Goal: Task Accomplishment & Management: Use online tool/utility

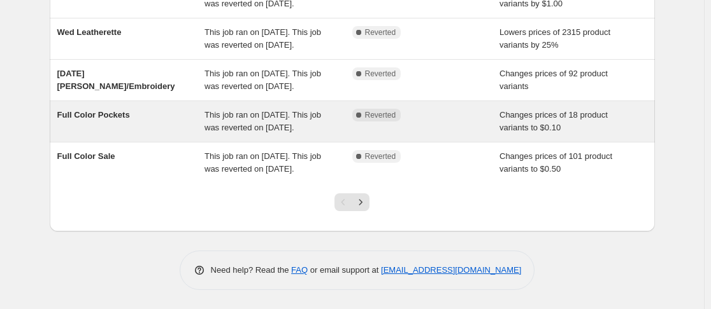
scroll to position [474, 0]
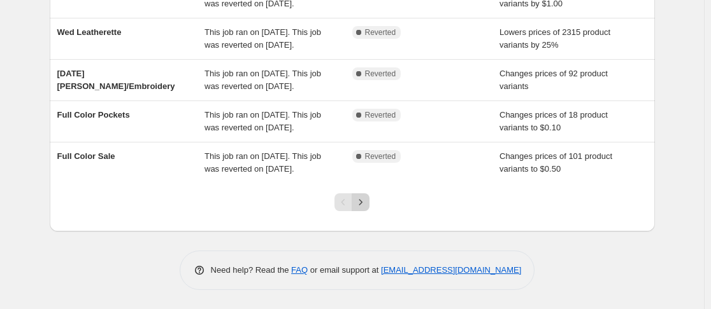
click at [366, 199] on icon "Next" at bounding box center [360, 202] width 13 height 13
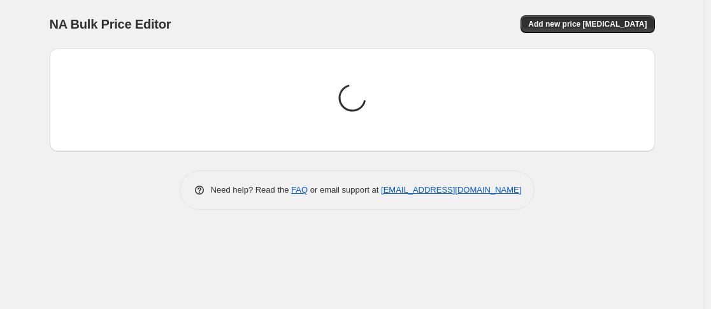
scroll to position [0, 0]
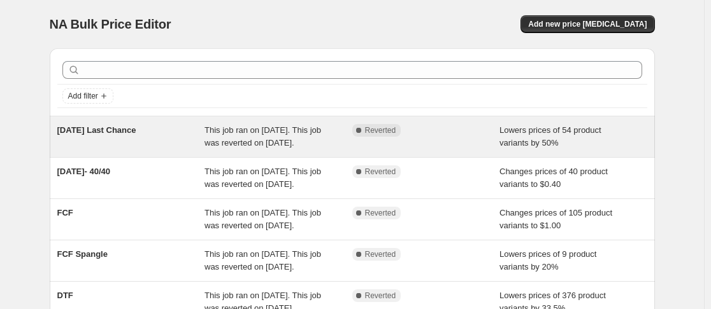
click at [134, 141] on div "[DATE] Last Chance" at bounding box center [131, 136] width 148 height 25
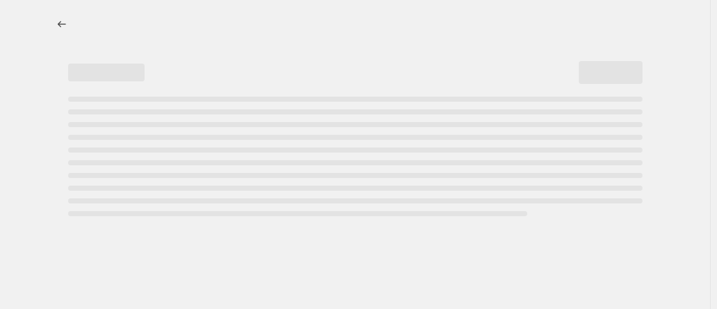
select select "percentage"
select select "no_change"
select select "product_status"
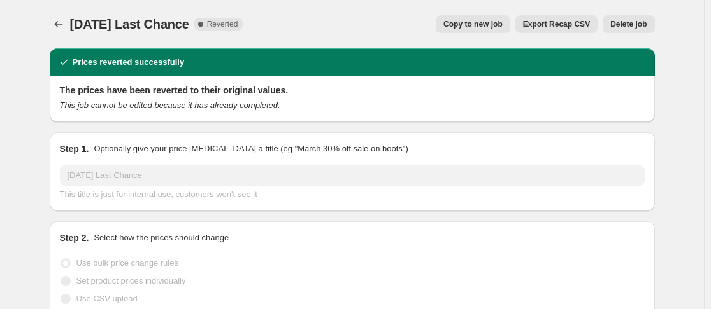
select select "collection"
click at [457, 13] on div "[DATE] Last Chance. This page is ready [DATE] Last Chance Complete Reverted Cop…" at bounding box center [352, 24] width 605 height 48
click at [460, 27] on span "Copy to new job" at bounding box center [472, 24] width 59 height 10
select select "percentage"
select select "no_change"
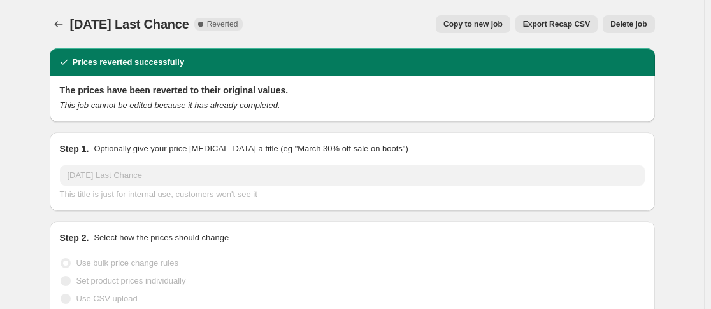
select select "collection"
select select "product_status"
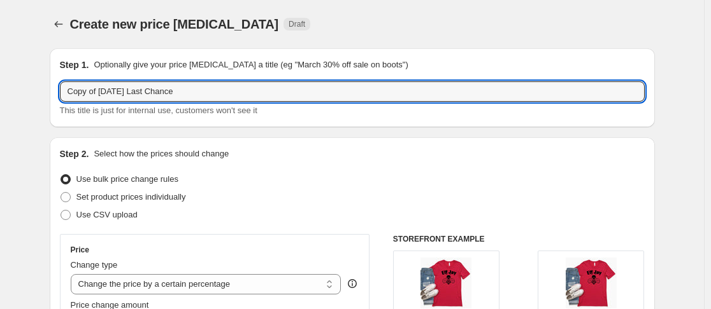
drag, startPoint x: 105, startPoint y: 94, endPoint x: 27, endPoint y: 109, distance: 79.8
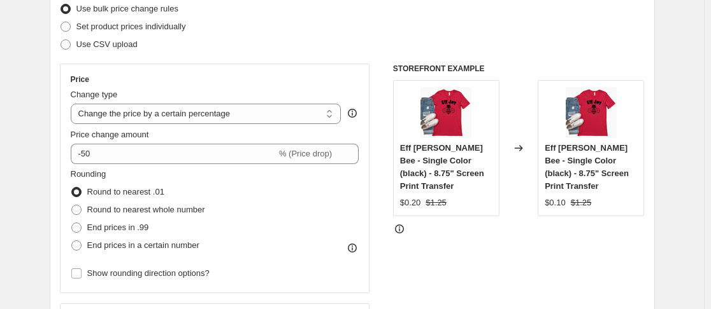
scroll to position [171, 0]
type input "[DATE] Last Chance"
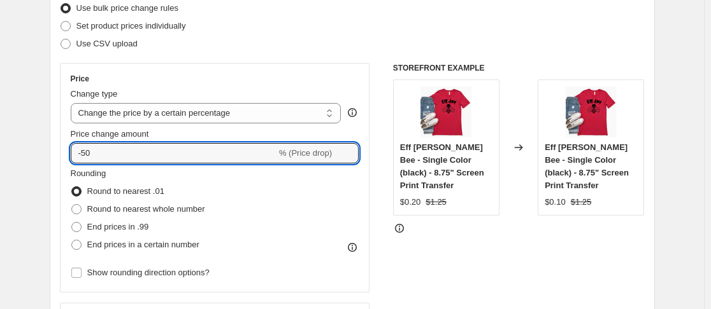
drag, startPoint x: 106, startPoint y: 155, endPoint x: 10, endPoint y: 164, distance: 96.6
type input "-40"
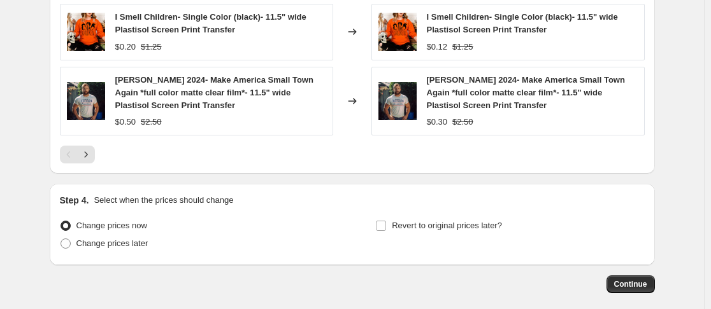
scroll to position [1168, 0]
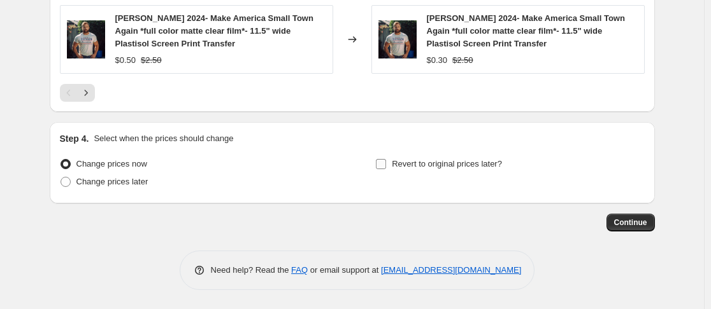
click at [385, 166] on input "Revert to original prices later?" at bounding box center [381, 164] width 10 height 10
checkbox input "true"
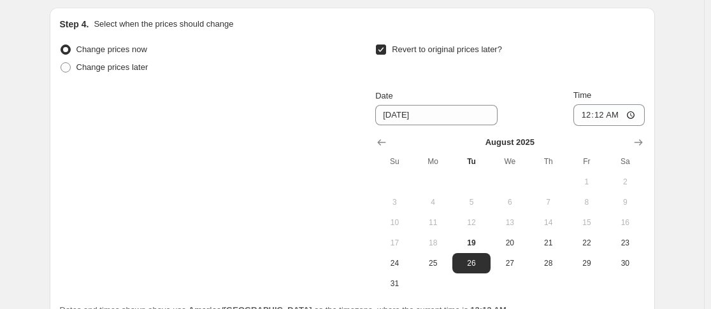
scroll to position [1283, 0]
click at [478, 243] on span "19" at bounding box center [471, 243] width 28 height 10
type input "[DATE]"
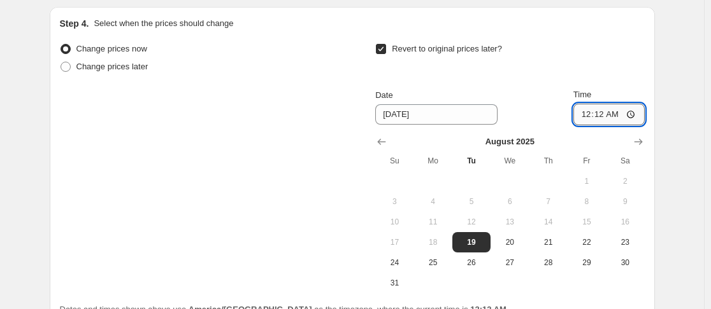
click at [587, 117] on input "00:12" at bounding box center [608, 115] width 71 height 22
type input "23:59"
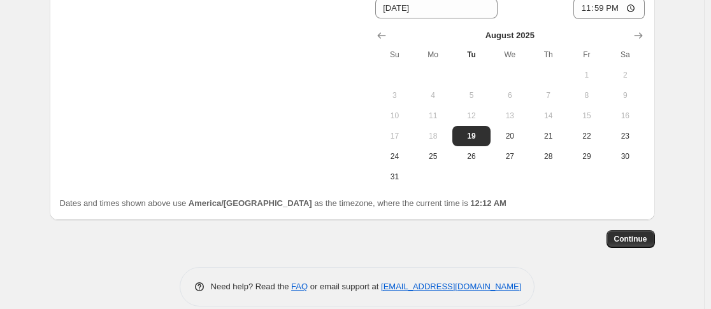
scroll to position [1392, 0]
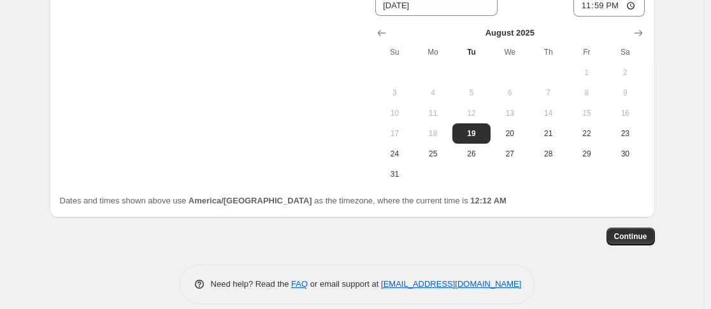
click at [635, 232] on span "Continue" at bounding box center [630, 237] width 33 height 10
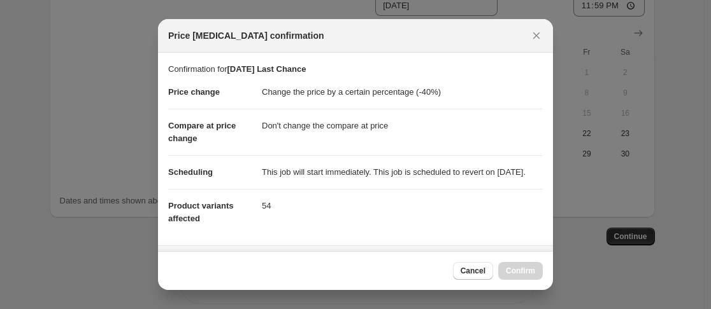
scroll to position [122, 0]
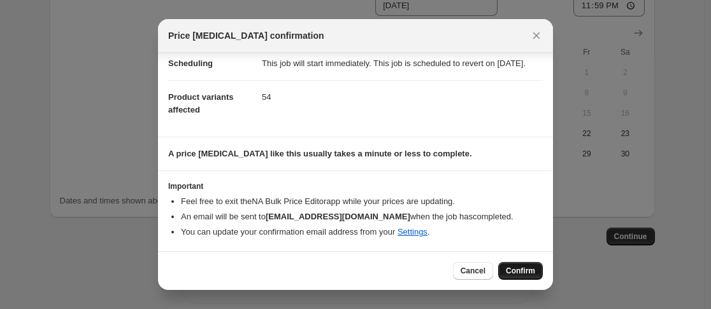
click at [536, 263] on button "Confirm" at bounding box center [520, 271] width 45 height 18
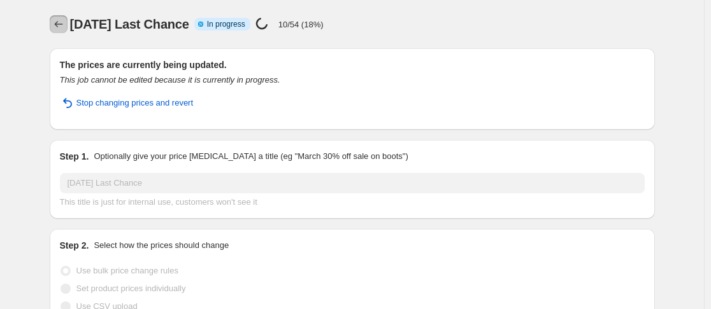
click at [59, 22] on icon "Price change jobs" at bounding box center [58, 24] width 13 height 13
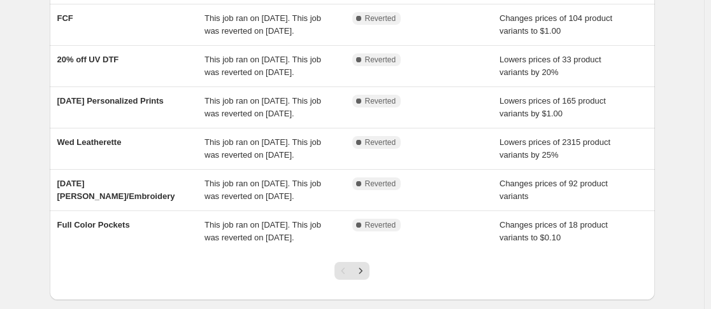
scroll to position [305, 0]
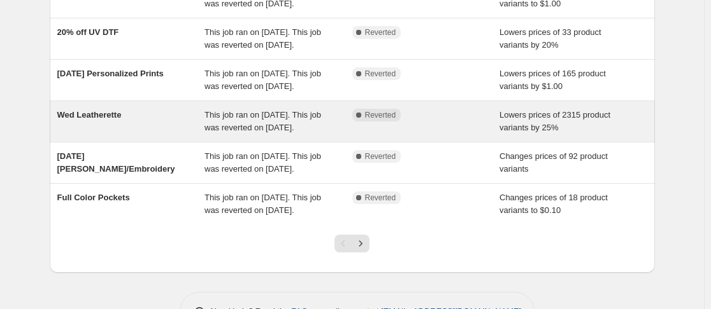
click at [185, 134] on div "Wed Leatherette" at bounding box center [131, 121] width 148 height 25
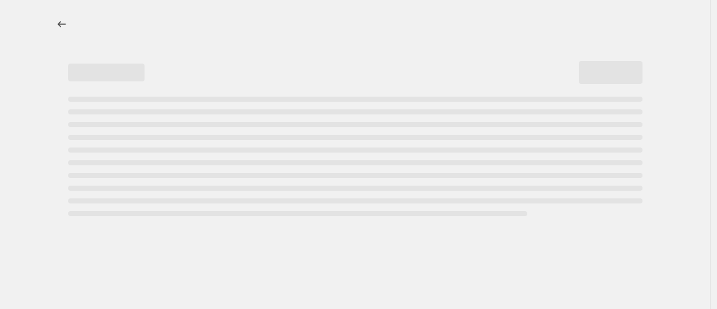
select select "percentage"
select select "no_change"
select select "collection"
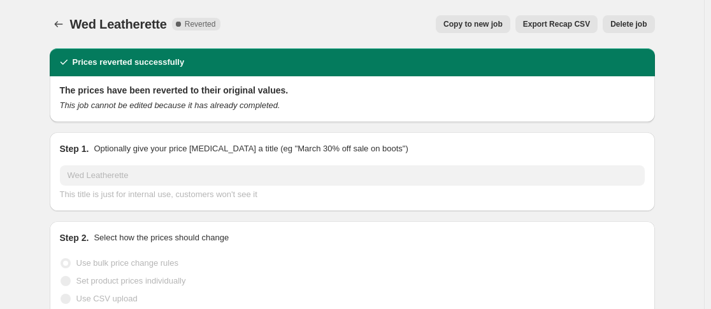
click at [481, 25] on span "Copy to new job" at bounding box center [472, 24] width 59 height 10
select select "percentage"
select select "no_change"
select select "collection"
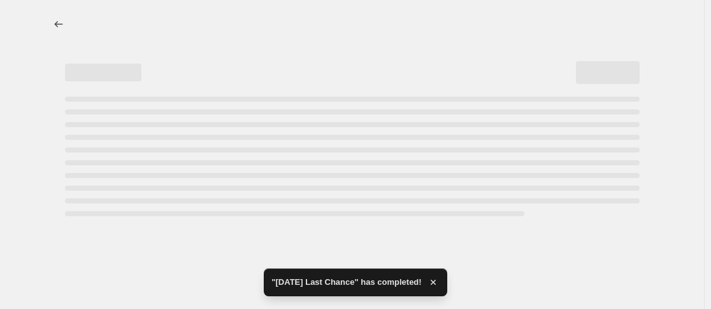
select select "percentage"
select select "no_change"
select select "collection"
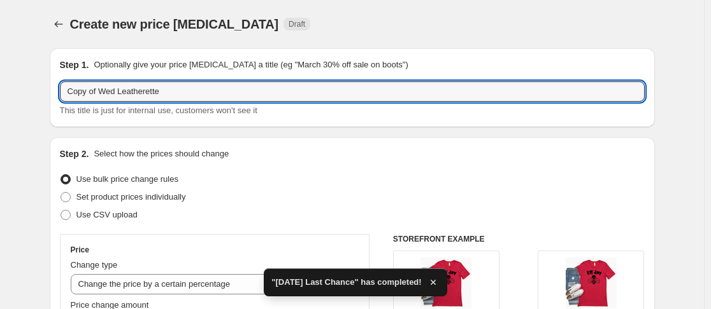
drag, startPoint x: 122, startPoint y: 92, endPoint x: 1, endPoint y: 107, distance: 121.9
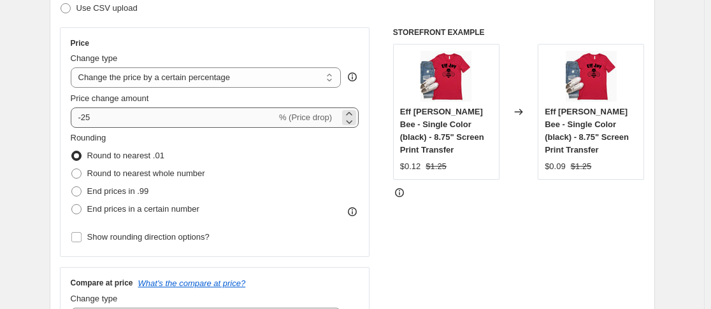
scroll to position [208, 0]
type input "[DATE] Sale Leatherette"
click at [239, 79] on select "Change the price to a certain amount Change the price by a certain amount Chang…" at bounding box center [206, 77] width 271 height 20
select select "to"
click at [73, 67] on select "Change the price to a certain amount Change the price by a certain amount Chang…" at bounding box center [206, 77] width 271 height 20
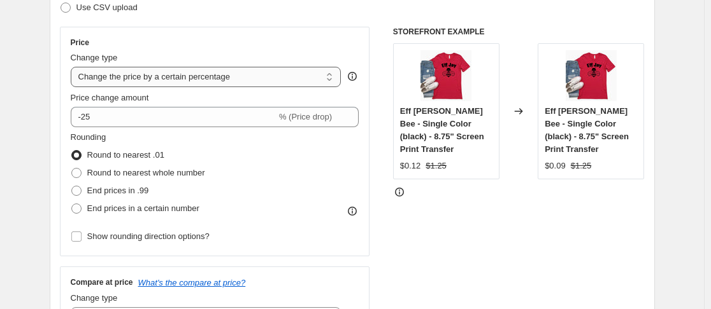
type input "80.00"
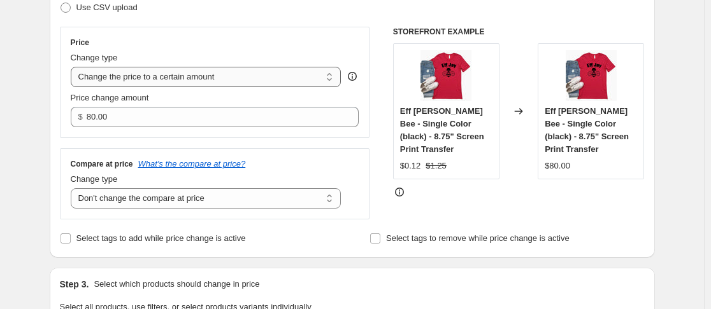
click at [235, 76] on select "Change the price to a certain amount Change the price by a certain amount Chang…" at bounding box center [206, 77] width 271 height 20
select select "percentage"
click at [73, 67] on select "Change the price to a certain amount Change the price by a certain amount Chang…" at bounding box center [206, 77] width 271 height 20
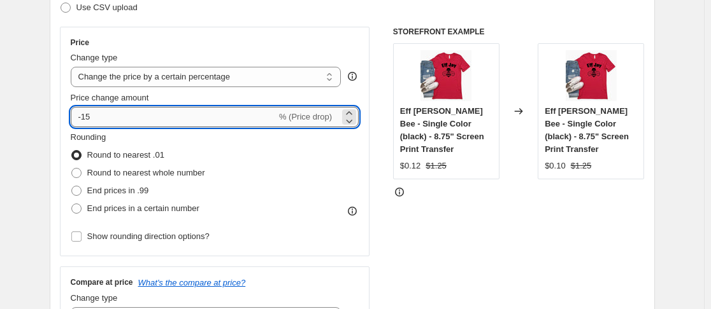
click at [108, 115] on input "-15" at bounding box center [174, 117] width 206 height 20
type input "-1"
type input "-50"
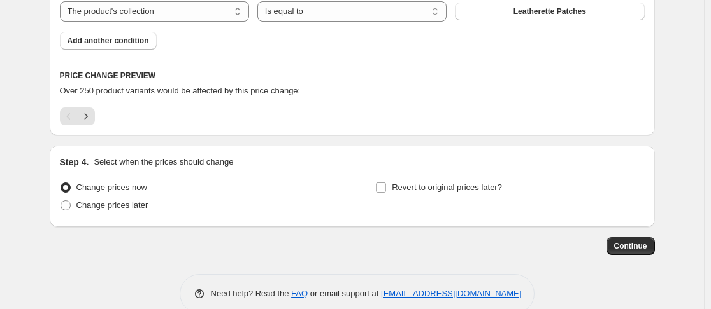
scroll to position [814, 0]
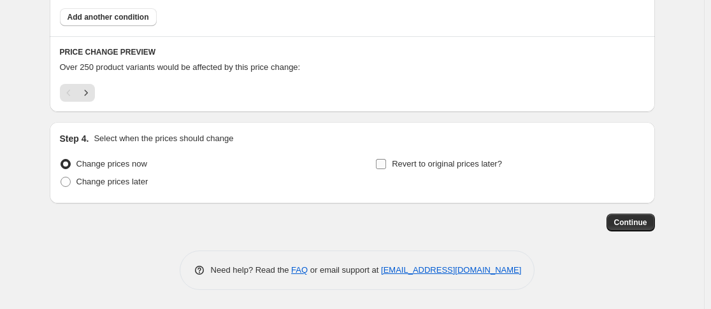
click at [390, 166] on label "Revert to original prices later?" at bounding box center [438, 164] width 127 height 18
click at [386, 166] on input "Revert to original prices later?" at bounding box center [381, 164] width 10 height 10
checkbox input "true"
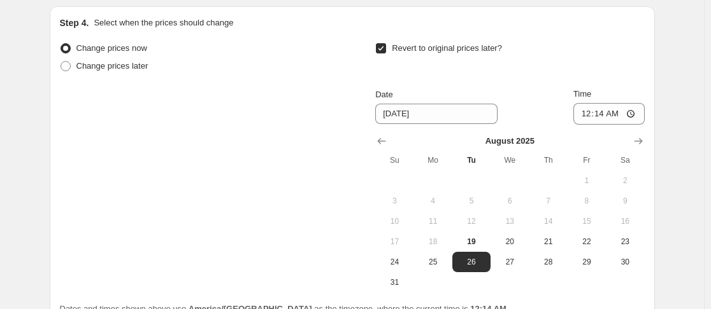
scroll to position [930, 0]
click at [480, 236] on span "19" at bounding box center [471, 241] width 28 height 10
type input "[DATE]"
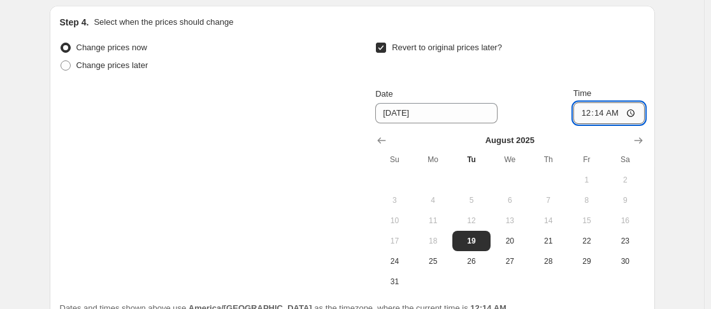
click at [581, 120] on input "00:14" at bounding box center [608, 114] width 71 height 22
type input "23:59"
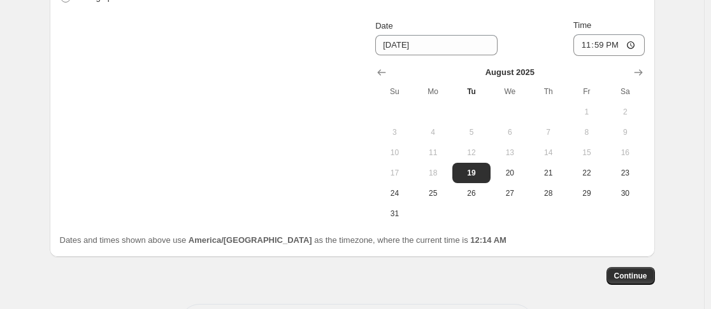
scroll to position [1021, 0]
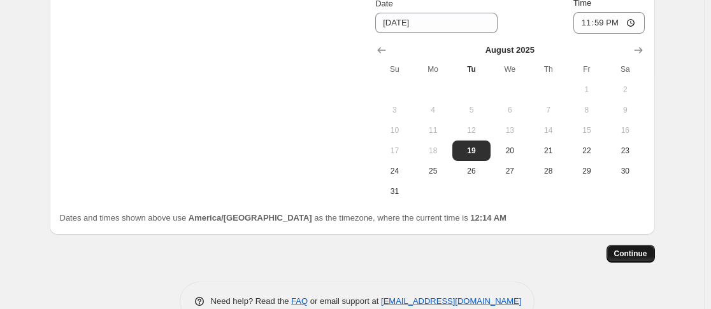
click at [636, 255] on span "Continue" at bounding box center [630, 254] width 33 height 10
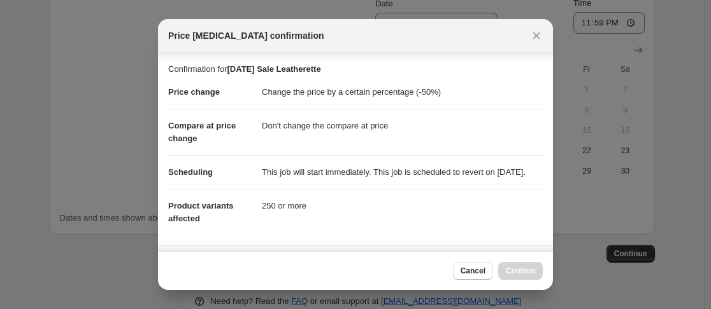
scroll to position [134, 0]
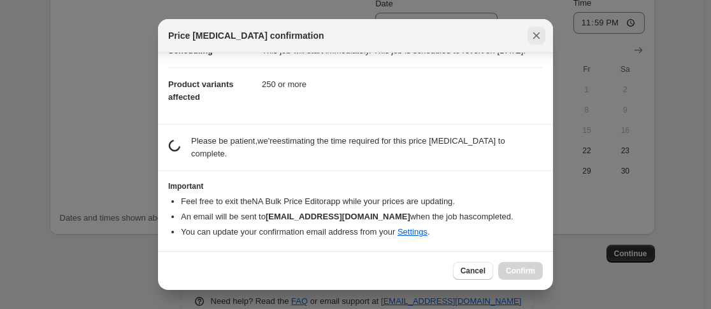
click at [539, 38] on icon "Close" at bounding box center [536, 35] width 7 height 7
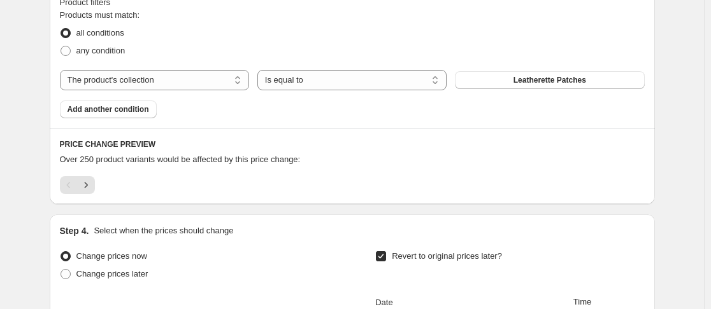
scroll to position [721, 0]
click at [146, 106] on span "Add another condition" at bounding box center [109, 110] width 82 height 10
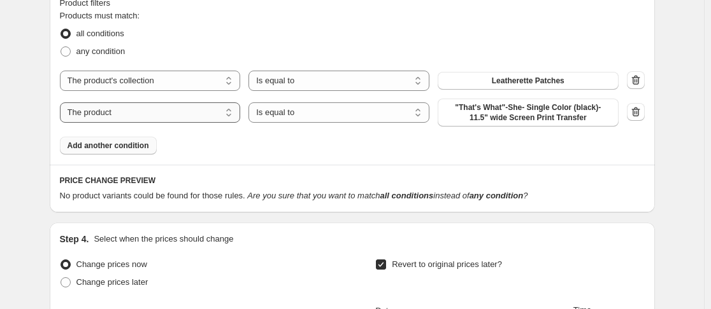
click at [166, 111] on select "The product The product's collection The product's tag The product's vendor The…" at bounding box center [150, 113] width 181 height 20
select select "product_status"
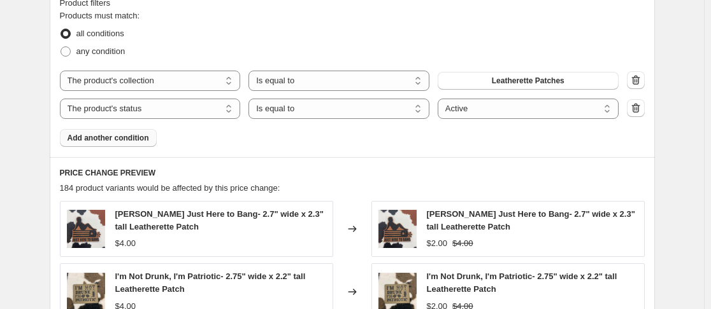
click at [682, 160] on div "Create new price [MEDICAL_DATA]. This page is ready Create new price [MEDICAL_D…" at bounding box center [352, 128] width 704 height 1699
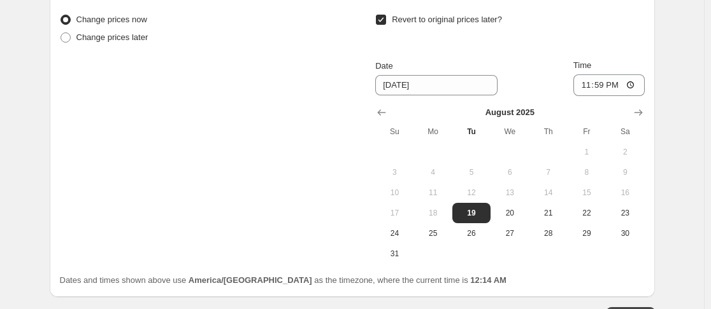
scroll to position [1350, 0]
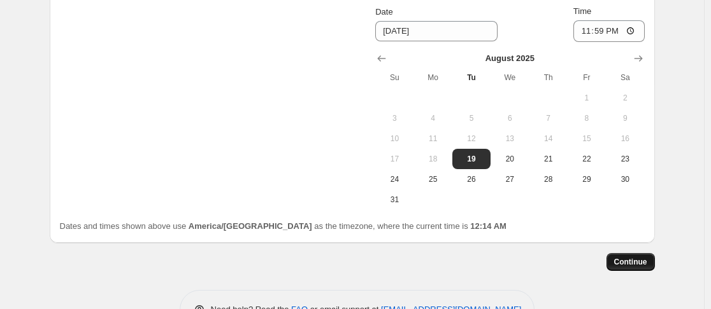
click at [638, 261] on span "Continue" at bounding box center [630, 262] width 33 height 10
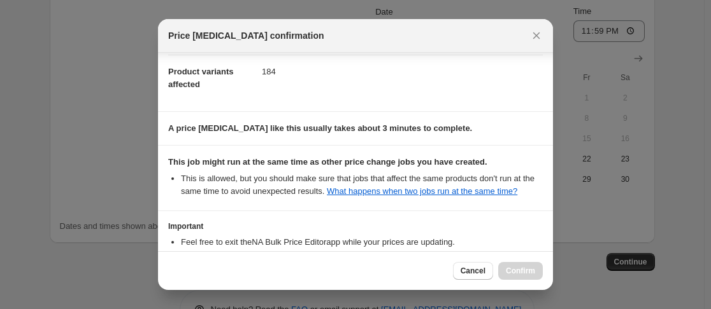
scroll to position [252, 0]
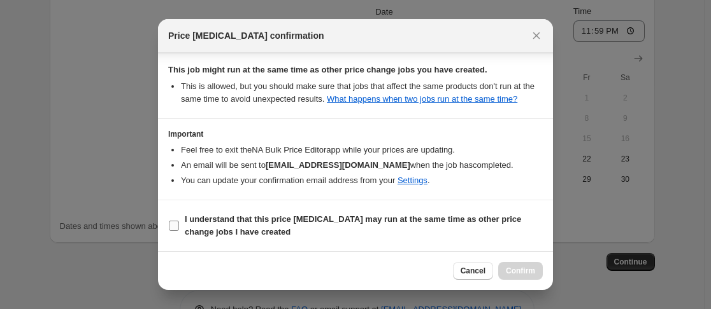
click at [174, 232] on label "I understand that this price [MEDICAL_DATA] may run at the same time as other p…" at bounding box center [355, 226] width 374 height 31
click at [174, 231] on input "I understand that this price [MEDICAL_DATA] may run at the same time as other p…" at bounding box center [174, 226] width 10 height 10
checkbox input "true"
click at [523, 275] on span "Confirm" at bounding box center [520, 271] width 29 height 10
